Goal: Entertainment & Leisure: Consume media (video, audio)

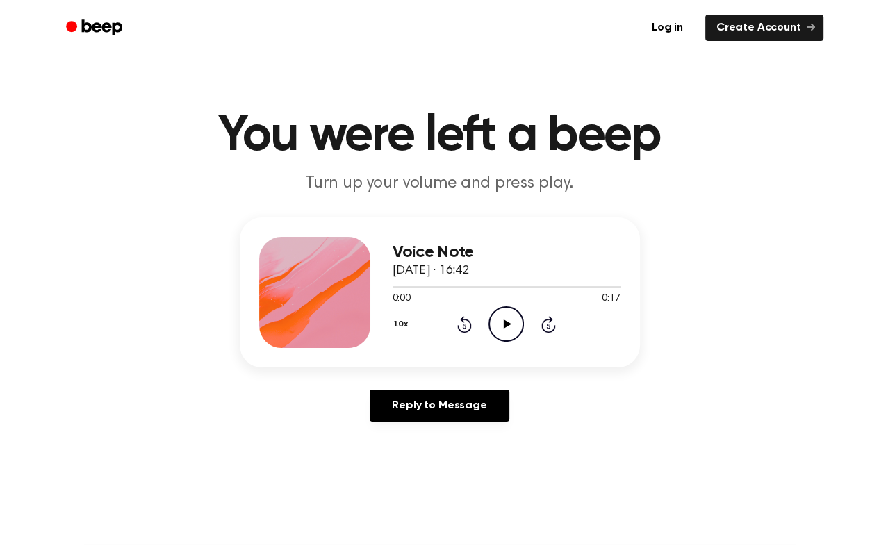
click at [501, 336] on icon "Play Audio" at bounding box center [506, 323] width 35 height 35
click at [785, 27] on link "Create Account" at bounding box center [764, 28] width 118 height 26
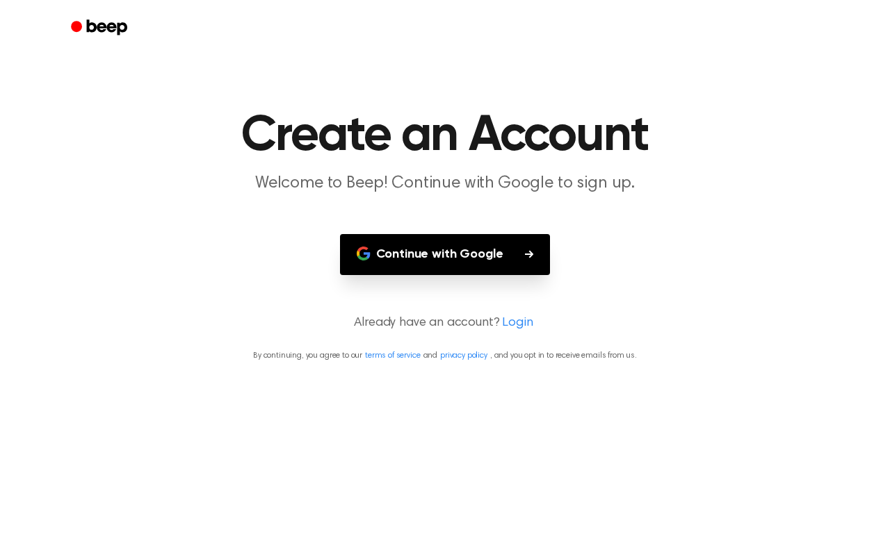
click at [525, 252] on icon "button" at bounding box center [529, 254] width 8 height 8
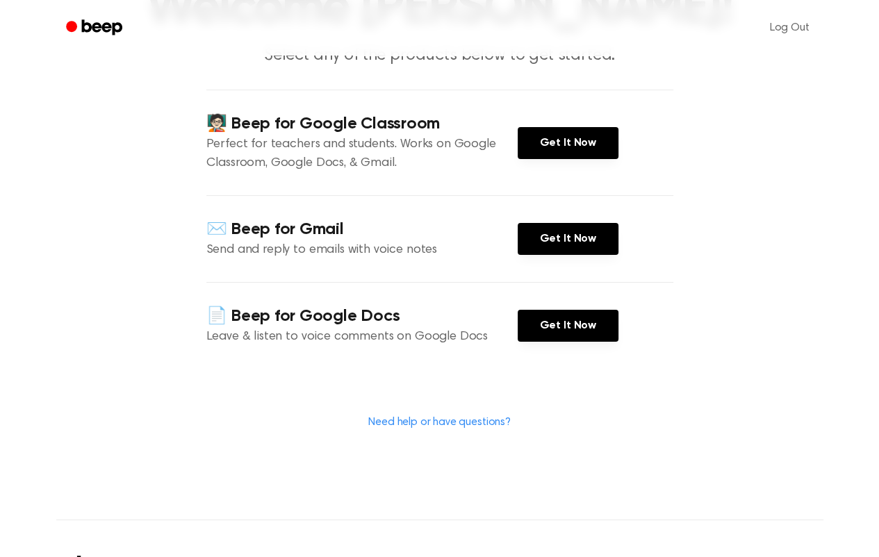
scroll to position [349, 0]
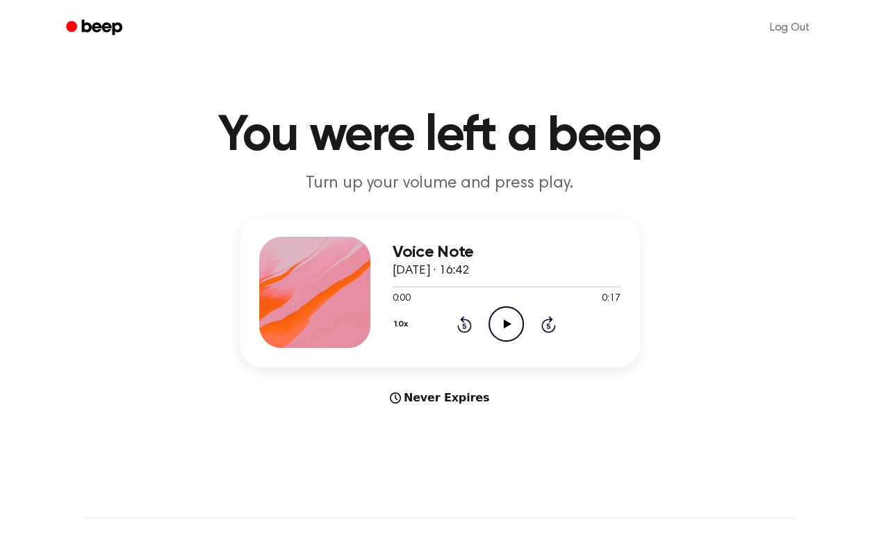
click at [509, 317] on icon "Play Audio" at bounding box center [506, 323] width 35 height 35
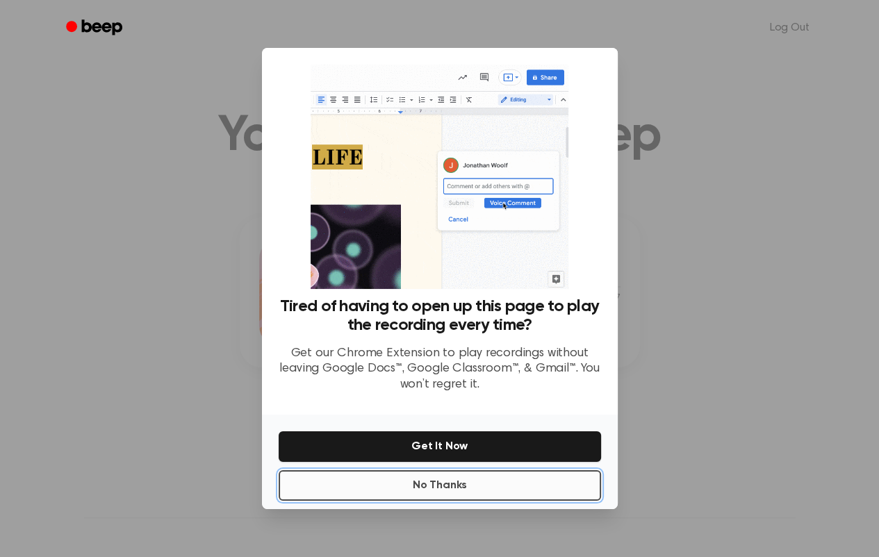
click at [453, 486] on button "No Thanks" at bounding box center [440, 485] width 322 height 31
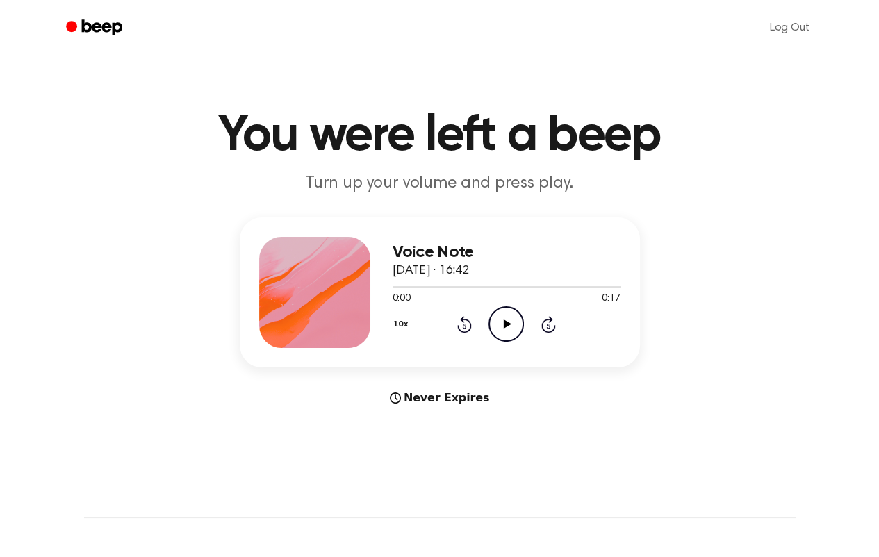
click at [431, 400] on div "Never Expires" at bounding box center [440, 398] width 400 height 17
click at [413, 398] on div "Never Expires" at bounding box center [440, 398] width 400 height 17
click at [401, 398] on icon at bounding box center [395, 398] width 11 height 11
click at [502, 331] on icon "Play Audio" at bounding box center [506, 323] width 35 height 35
click at [511, 322] on icon "Play Audio" at bounding box center [506, 323] width 35 height 35
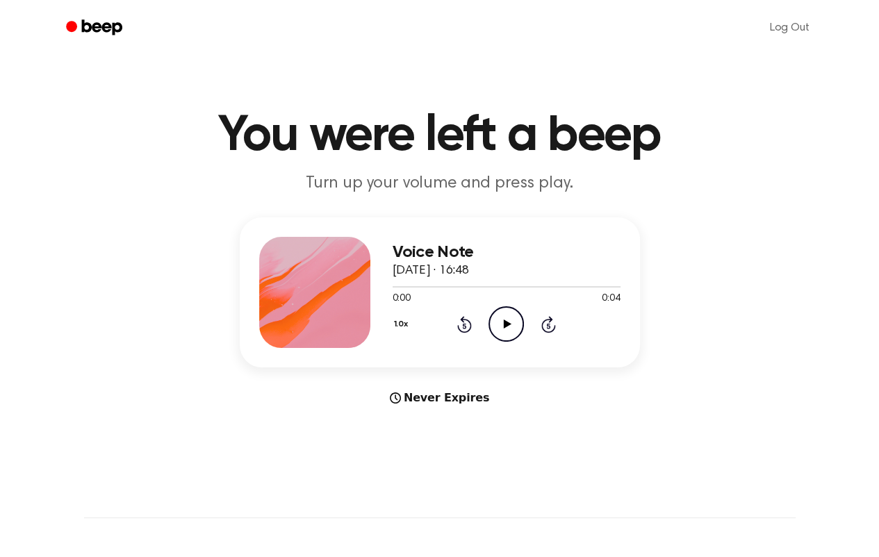
click at [498, 329] on icon "Play Audio" at bounding box center [506, 323] width 35 height 35
click at [401, 395] on icon at bounding box center [395, 398] width 11 height 11
click at [448, 397] on div "Never Expires" at bounding box center [440, 398] width 400 height 17
drag, startPoint x: 478, startPoint y: 402, endPoint x: 407, endPoint y: 402, distance: 70.9
click at [407, 402] on div "Never Expires" at bounding box center [440, 398] width 400 height 17
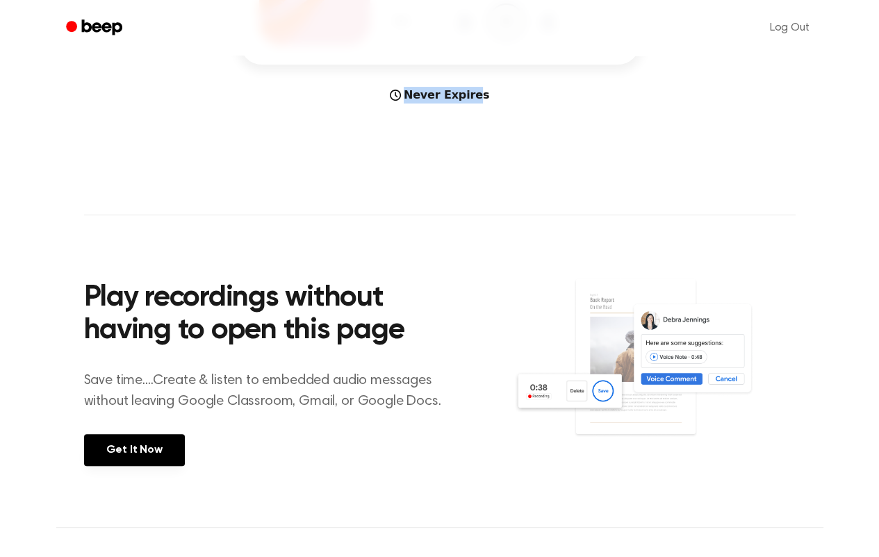
scroll to position [417, 0]
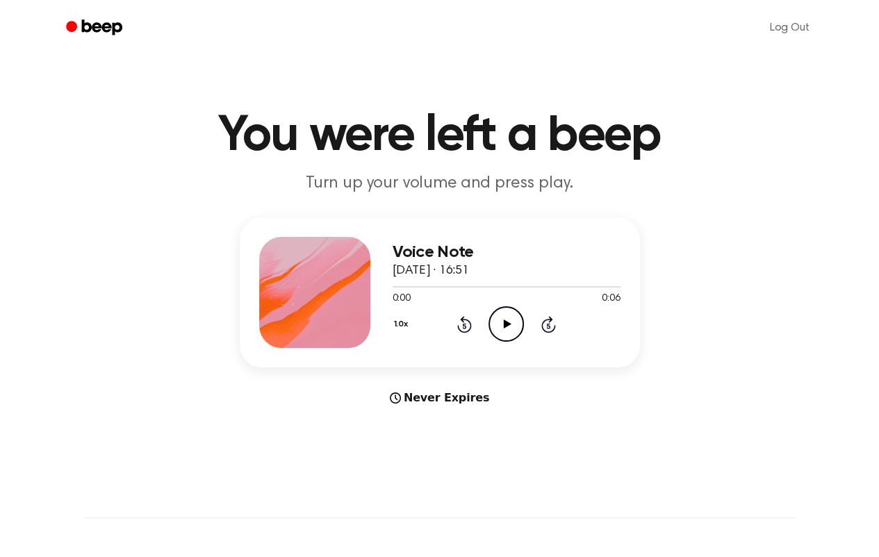
click at [503, 325] on icon "Play Audio" at bounding box center [506, 323] width 35 height 35
click at [498, 325] on icon "Play Audio" at bounding box center [506, 323] width 35 height 35
